Goal: Task Accomplishment & Management: Use online tool/utility

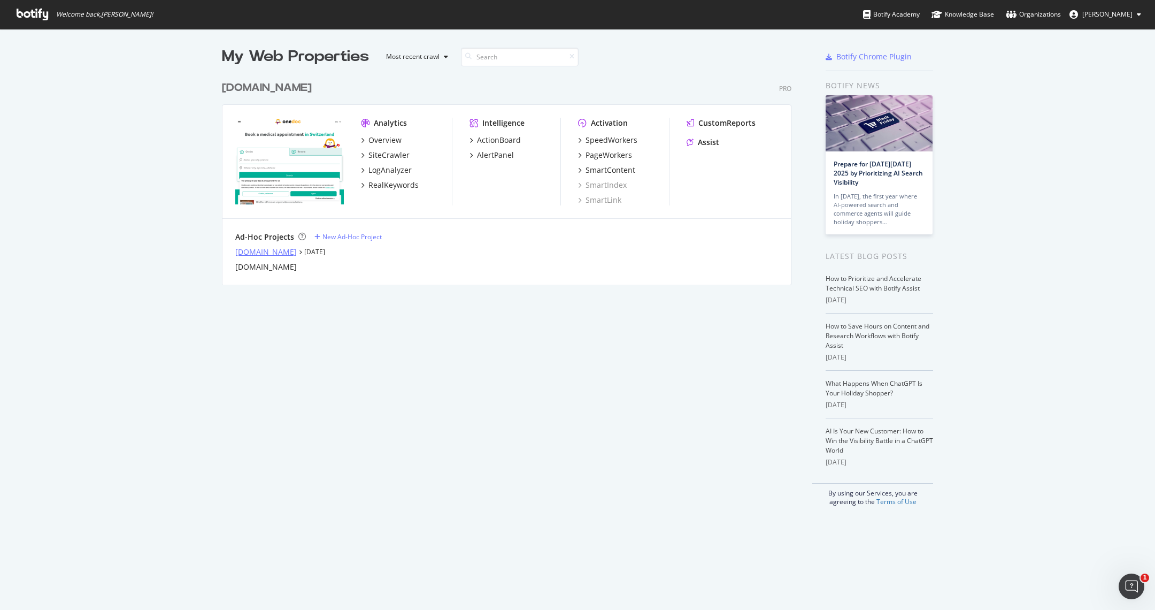
click at [260, 250] on div "info.onedoc.ch" at bounding box center [266, 252] width 62 height 11
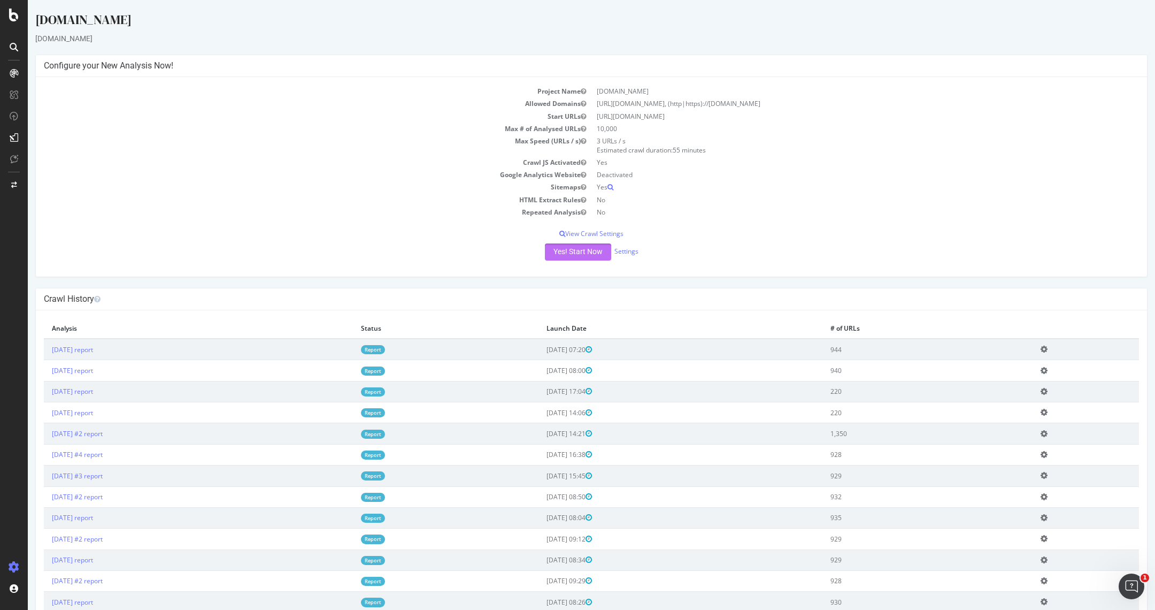
click at [566, 251] on button "Yes! Start Now" at bounding box center [578, 251] width 66 height 17
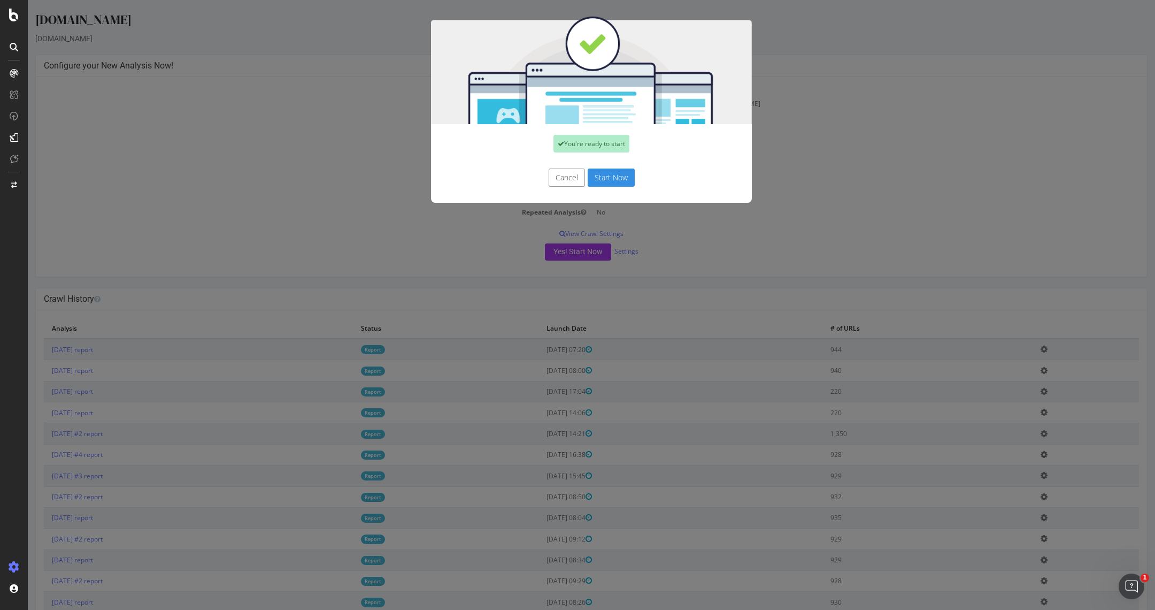
click at [607, 178] on button "Start Now" at bounding box center [611, 177] width 47 height 18
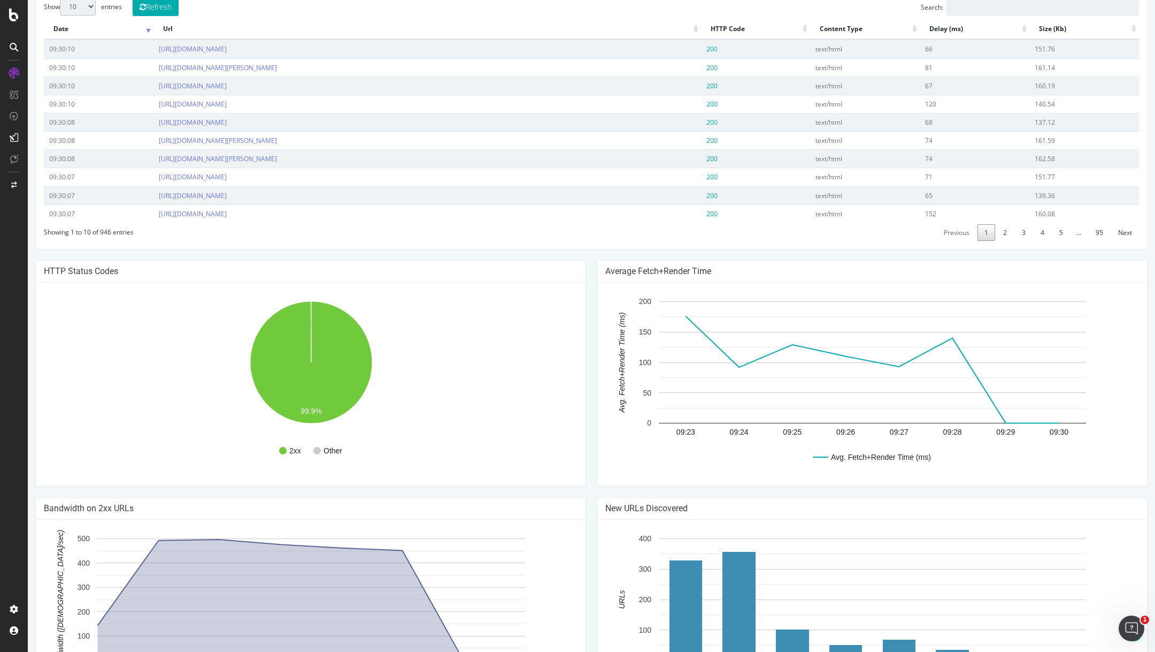
scroll to position [480, 0]
